Goal: Navigation & Orientation: Find specific page/section

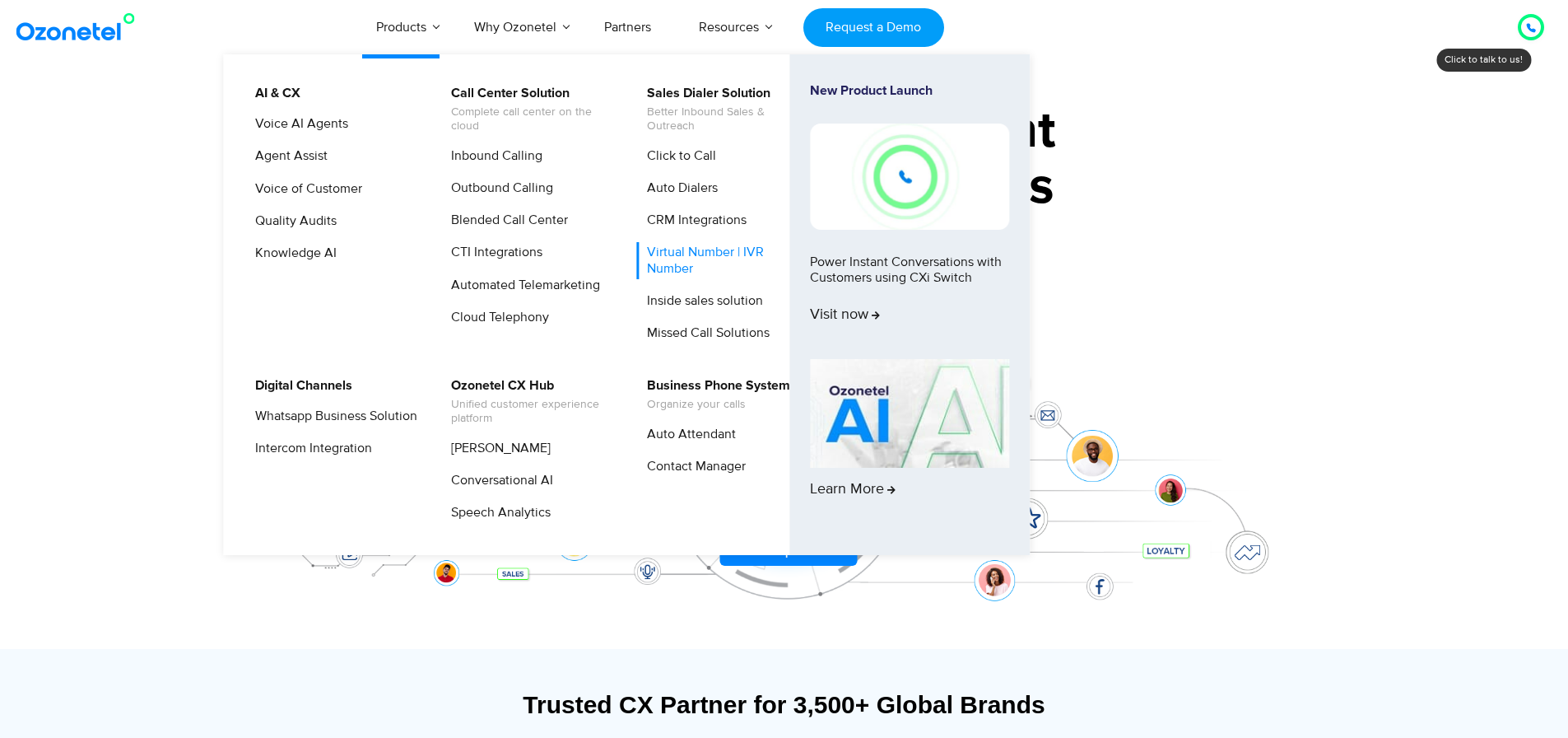
click at [700, 256] on link "Virtual Number | IVR Number" at bounding box center [724, 259] width 176 height 36
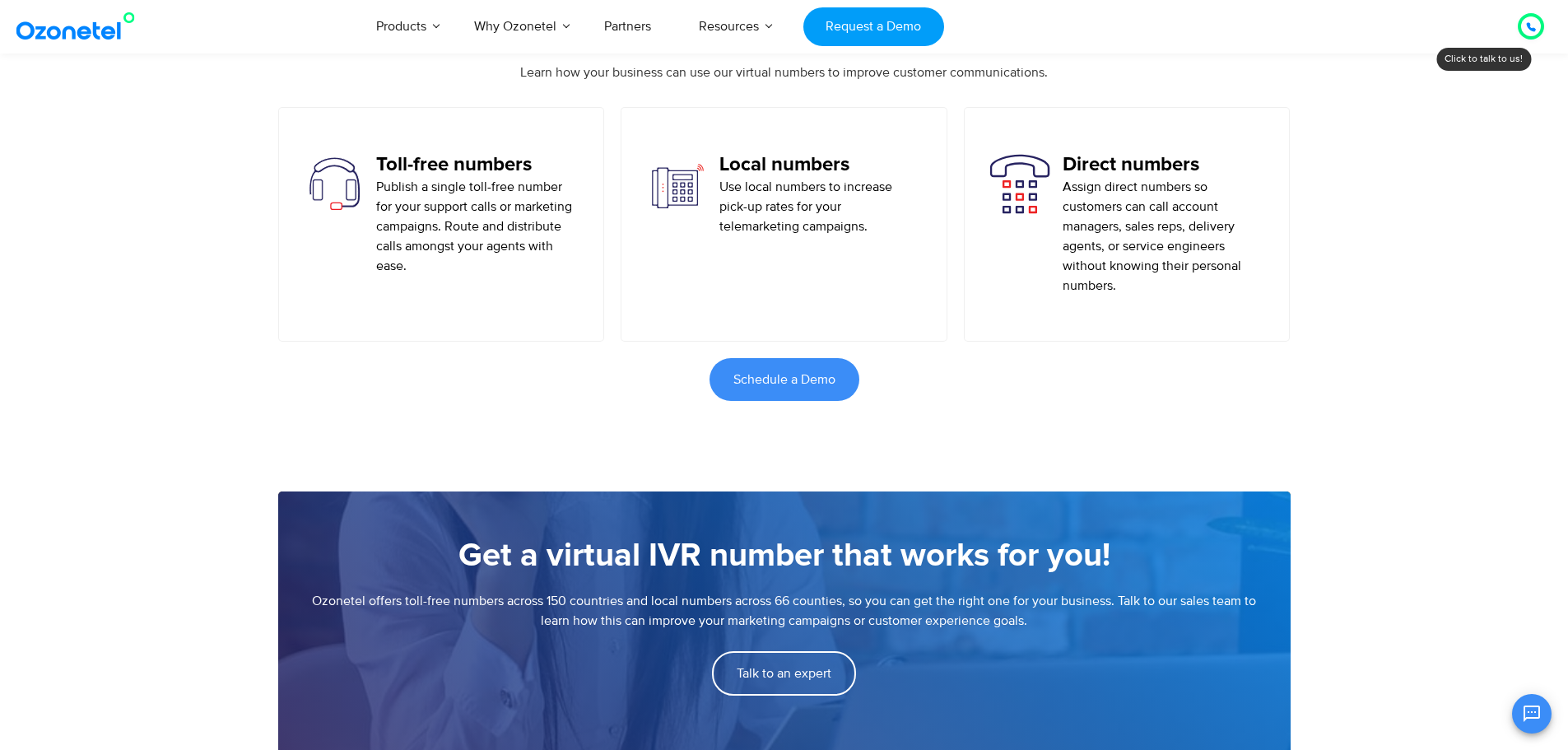
scroll to position [968, 0]
